Goal: Task Accomplishment & Management: Manage account settings

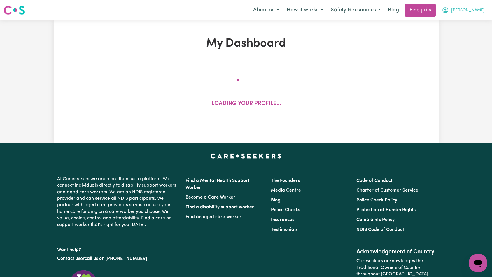
click at [464, 9] on span "[PERSON_NAME]" at bounding box center [468, 10] width 34 height 6
click at [462, 19] on link "My Account" at bounding box center [465, 22] width 46 height 11
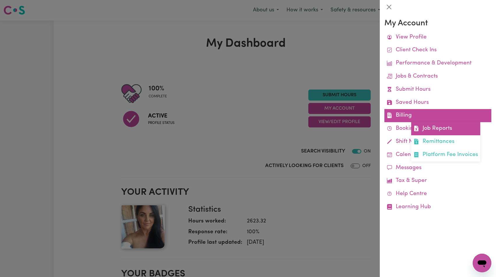
click at [447, 128] on link "Job Reports" at bounding box center [445, 128] width 69 height 13
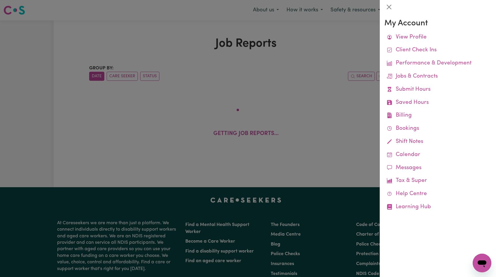
click at [369, 106] on div at bounding box center [248, 138] width 496 height 277
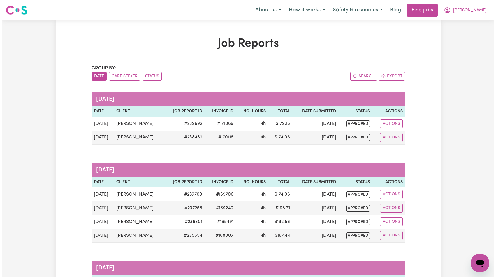
scroll to position [7, 0]
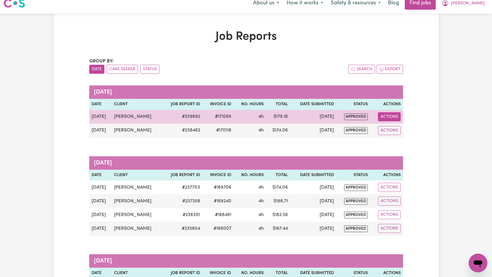
click at [395, 115] on button "Actions" at bounding box center [389, 116] width 23 height 9
click at [400, 129] on link "View Job Report" at bounding box center [404, 131] width 50 height 12
select select "pm"
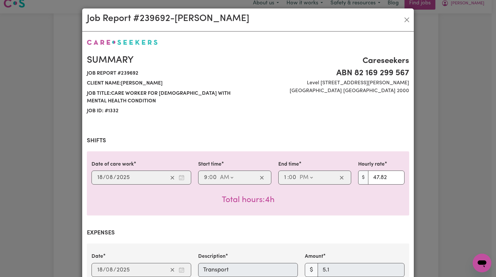
select select "47.82-Weekday"
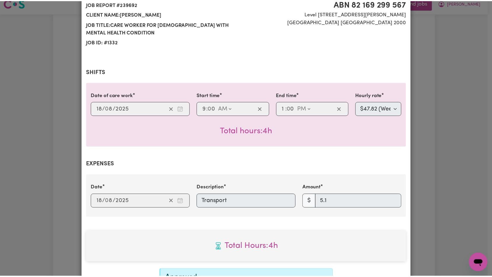
scroll to position [0, 0]
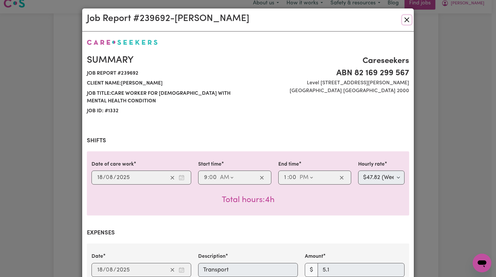
click at [402, 19] on button "Close" at bounding box center [406, 19] width 9 height 9
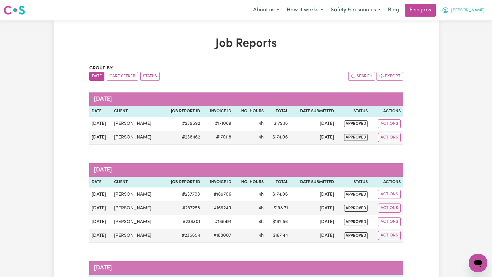
click at [482, 12] on span "[PERSON_NAME]" at bounding box center [468, 10] width 34 height 6
click at [465, 43] on link "Logout" at bounding box center [465, 44] width 46 height 11
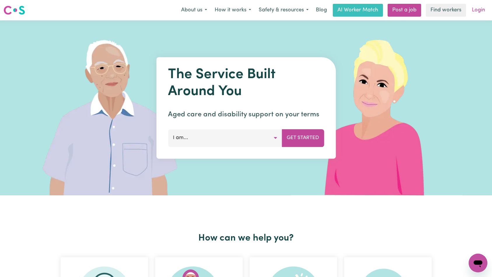
click at [476, 14] on link "Login" at bounding box center [478, 10] width 20 height 13
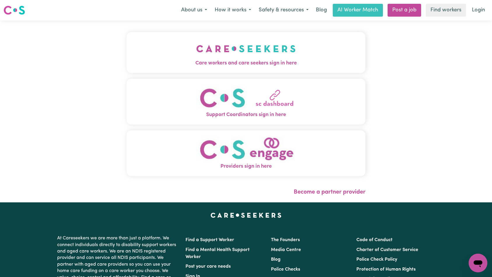
click at [164, 47] on button "Care workers and care seekers sign in here" at bounding box center [246, 52] width 239 height 41
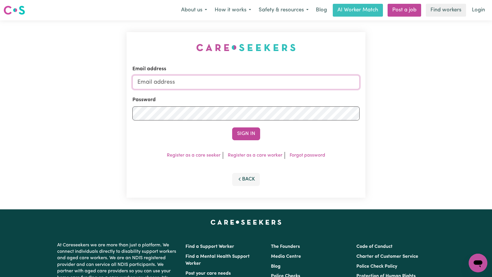
click at [241, 80] on input "Email address" at bounding box center [245, 82] width 227 height 14
type input "[EMAIL_ADDRESS][DOMAIN_NAME]"
click at [244, 134] on button "Sign In" at bounding box center [246, 133] width 28 height 13
